Goal: Obtain resource: Obtain resource

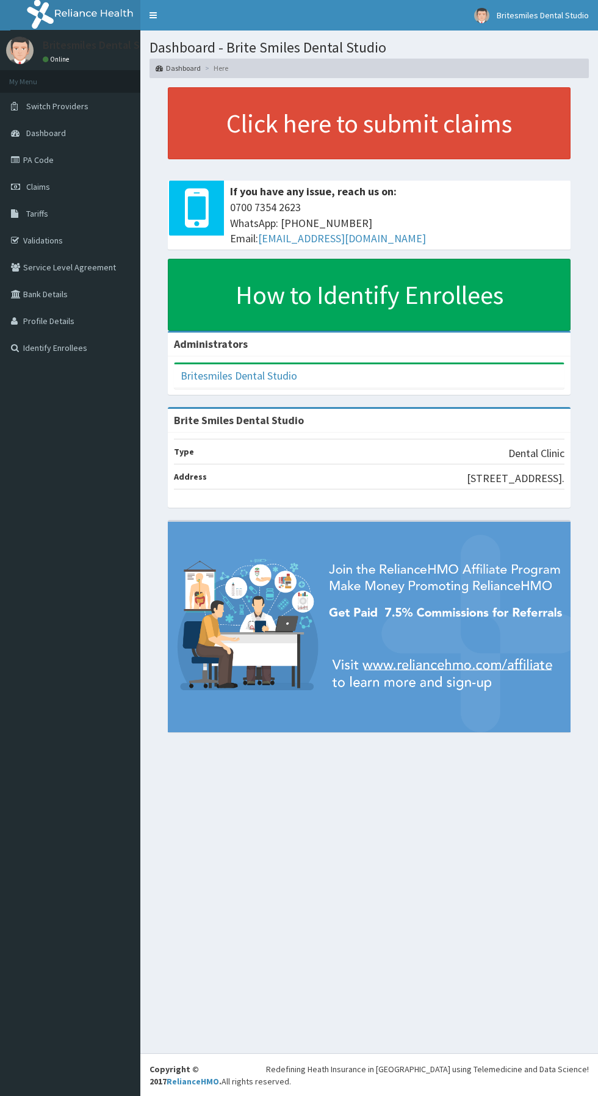
click at [38, 187] on span "Claims" at bounding box center [38, 186] width 24 height 11
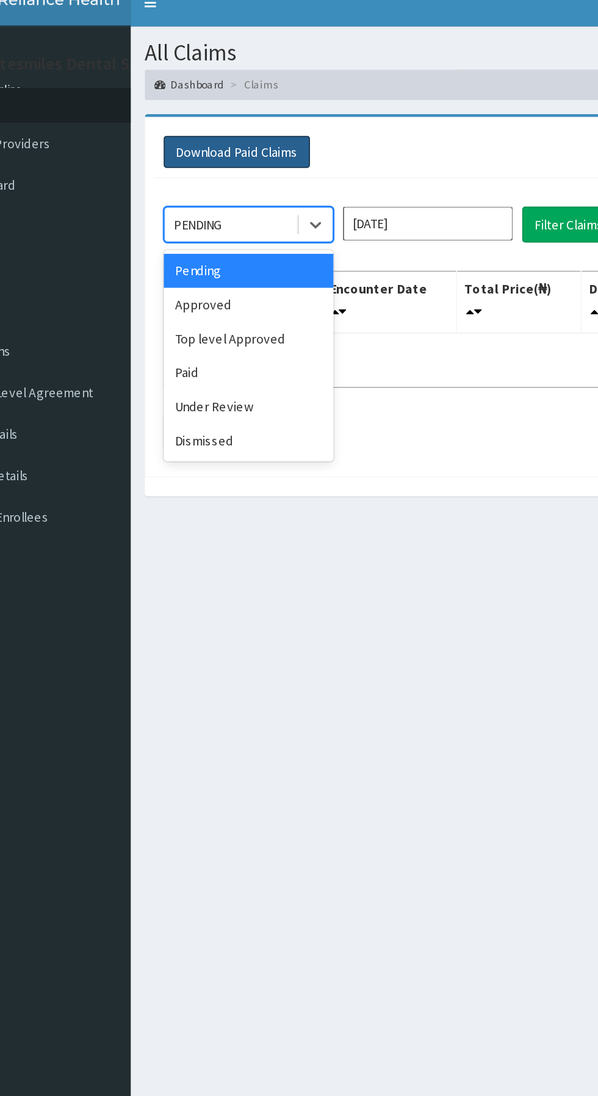
click at [255, 103] on button "Download Paid Claims" at bounding box center [209, 111] width 95 height 21
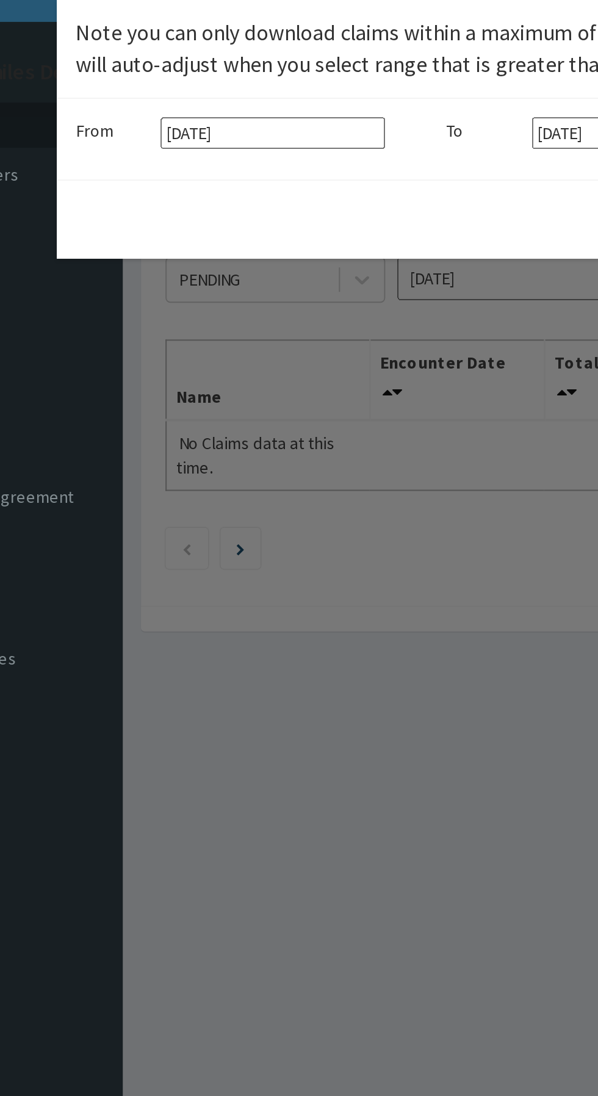
click at [322, 160] on div "× Note you can only download claims within a maximum of 1 year and the dates wi…" at bounding box center [299, 548] width 598 height 1096
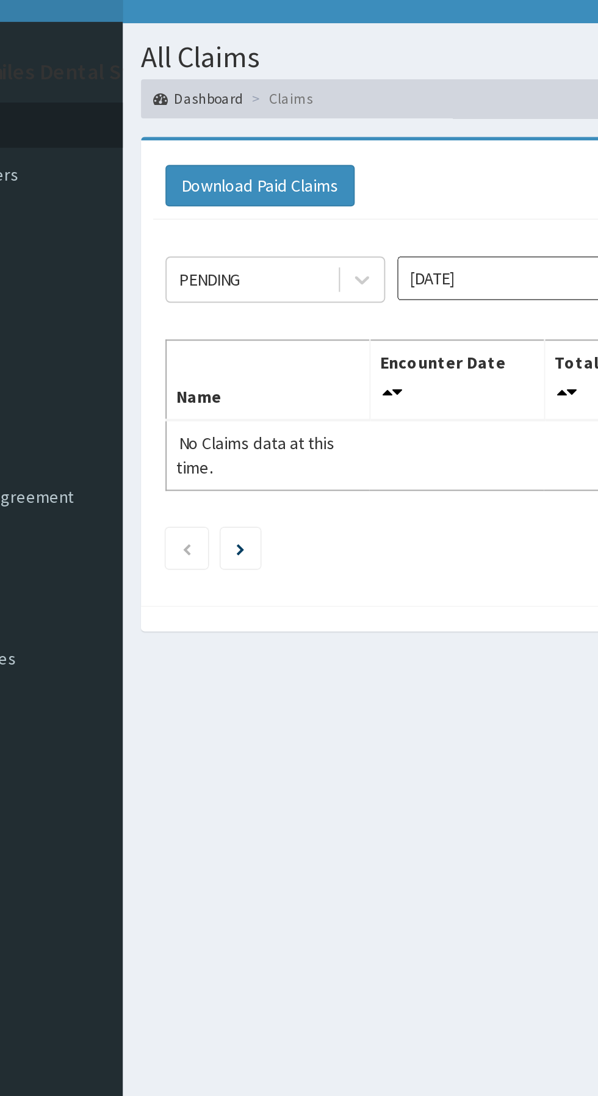
click at [314, 160] on input "[DATE]" at bounding box center [333, 158] width 110 height 22
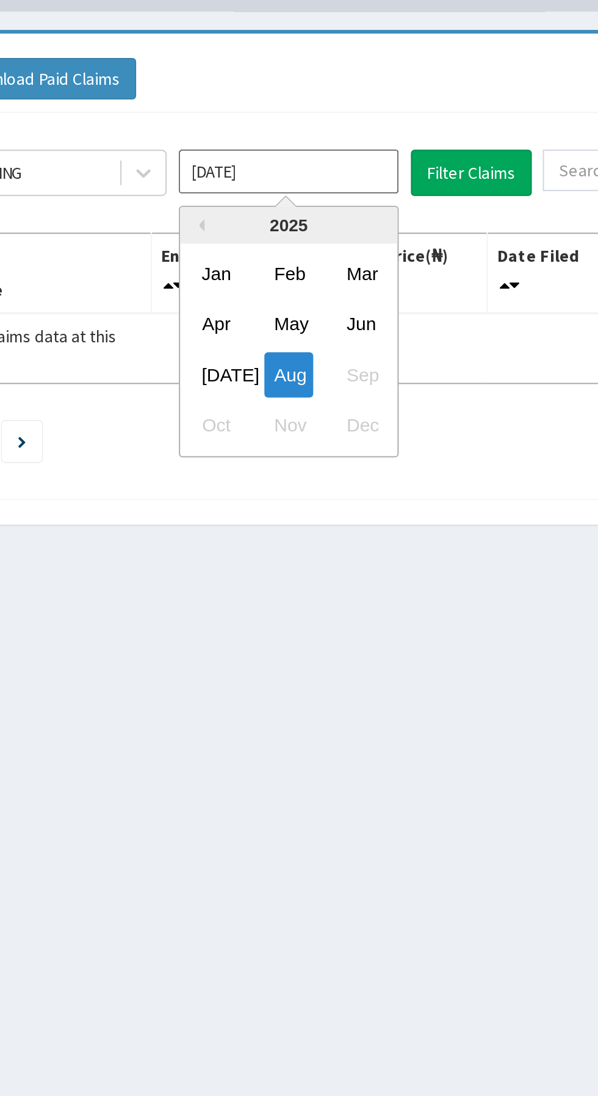
click at [298, 261] on div "[DATE]" at bounding box center [296, 259] width 24 height 23
type input "[DATE]"
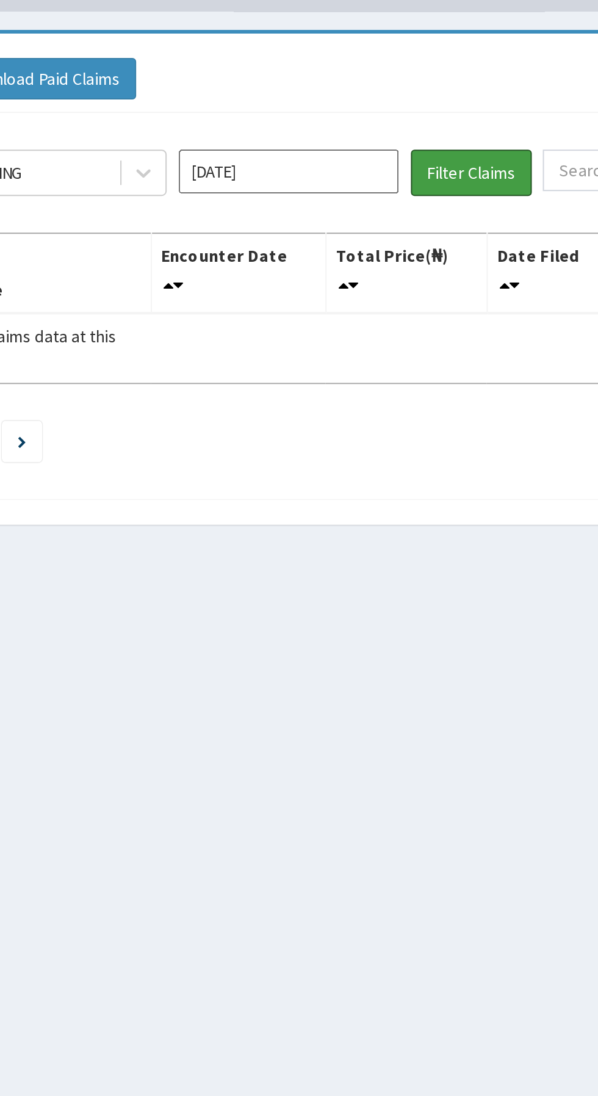
click at [439, 159] on button "Filter Claims" at bounding box center [424, 158] width 60 height 23
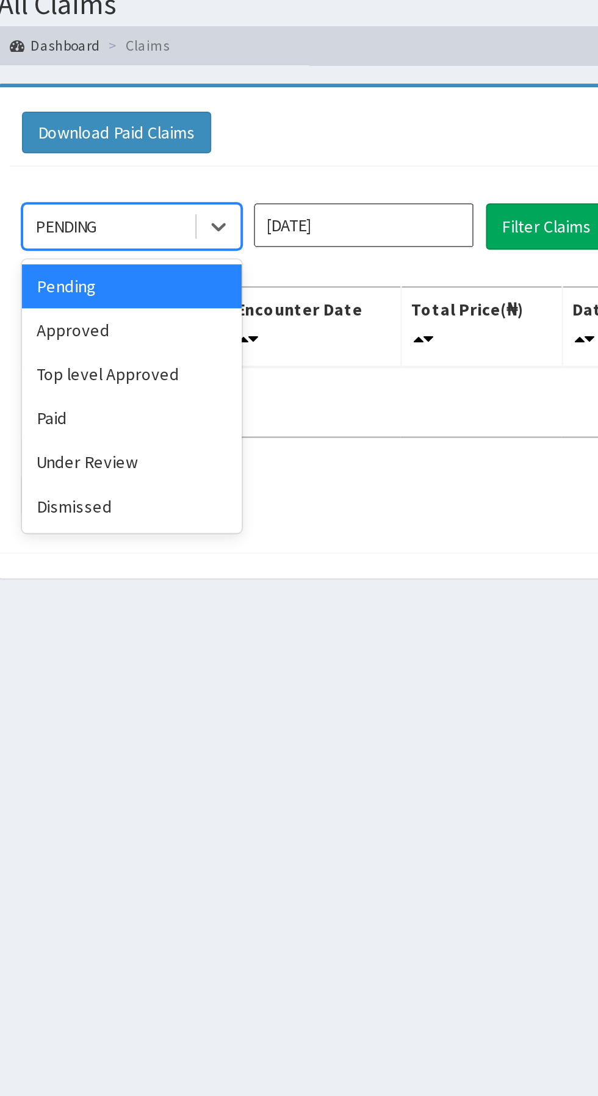
click at [226, 205] on div "Approved" at bounding box center [217, 211] width 110 height 22
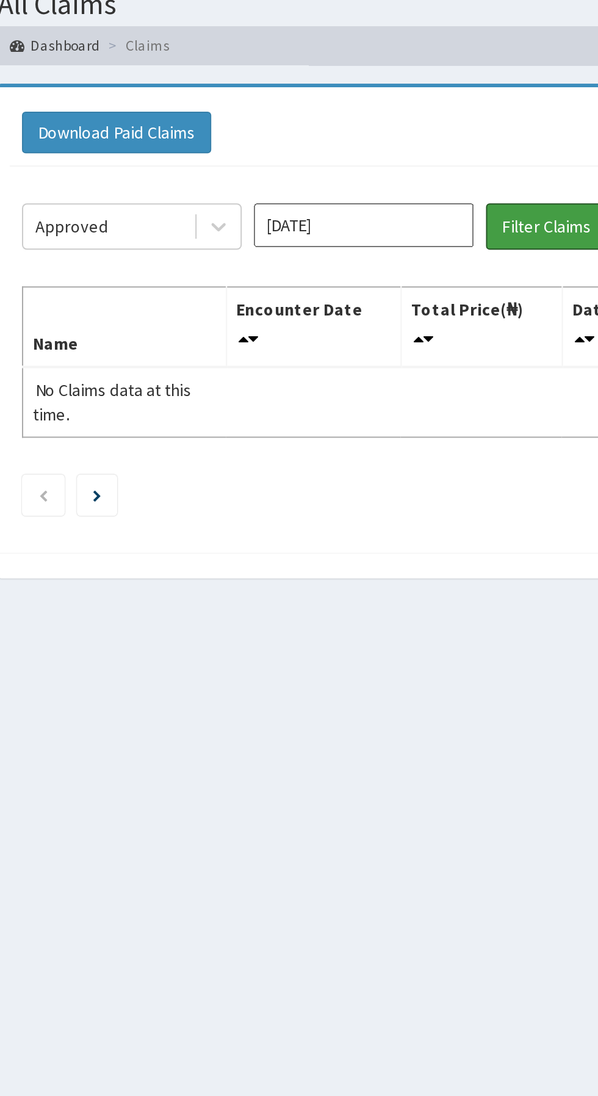
click at [428, 150] on button "Filter Claims" at bounding box center [424, 158] width 60 height 23
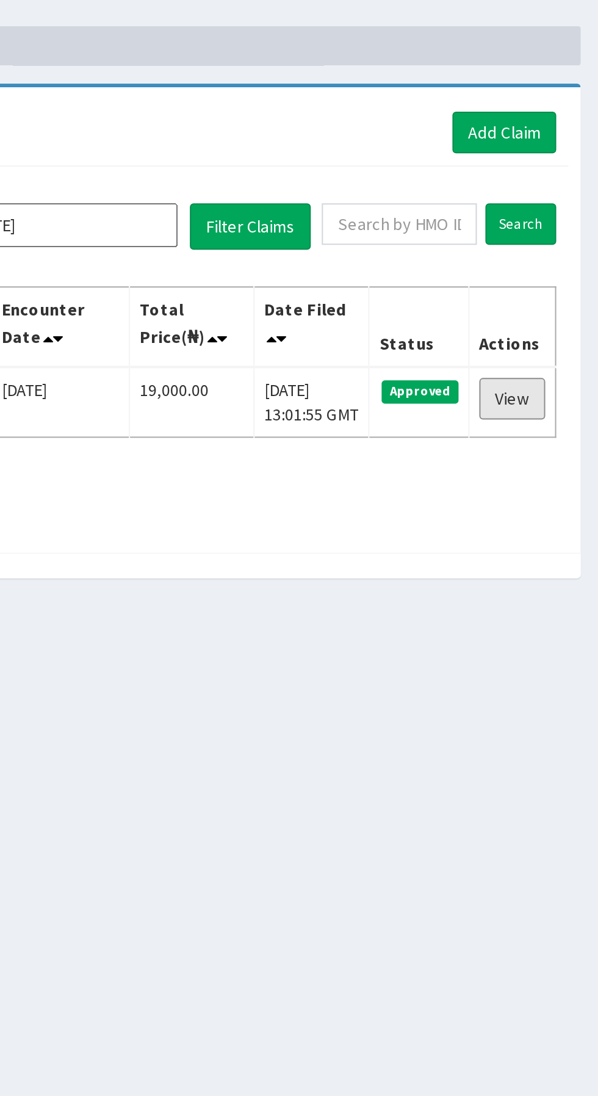
click at [557, 246] on link "View" at bounding box center [554, 244] width 33 height 21
